Goal: Find specific page/section: Find specific page/section

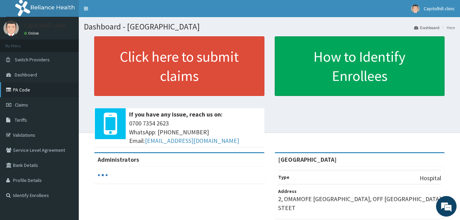
click at [30, 90] on link "PA Code" at bounding box center [39, 89] width 79 height 15
click at [23, 90] on link "PA Code" at bounding box center [39, 89] width 79 height 15
click at [29, 88] on link "PA Code" at bounding box center [39, 89] width 79 height 15
click at [22, 92] on link "PA Code" at bounding box center [39, 89] width 79 height 15
